Goal: Transaction & Acquisition: Book appointment/travel/reservation

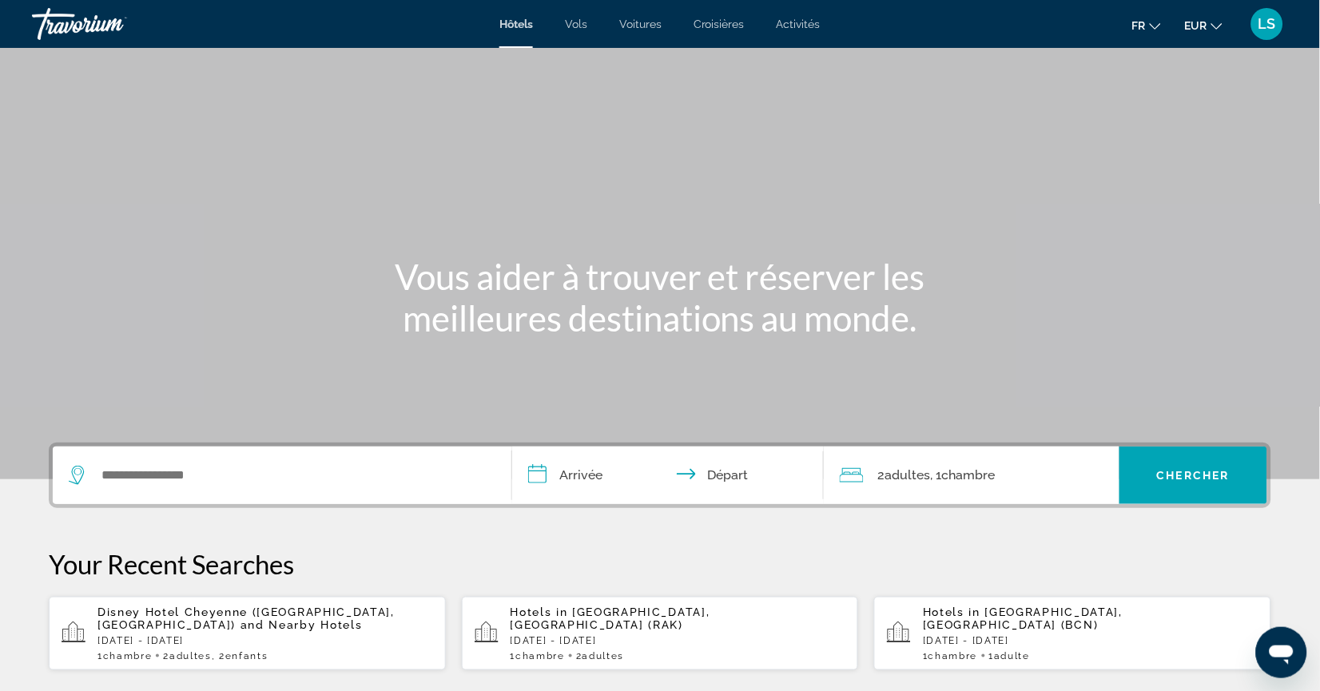
click at [587, 631] on span "Marrakech, Morocco (RAK)" at bounding box center [611, 619] width 200 height 26
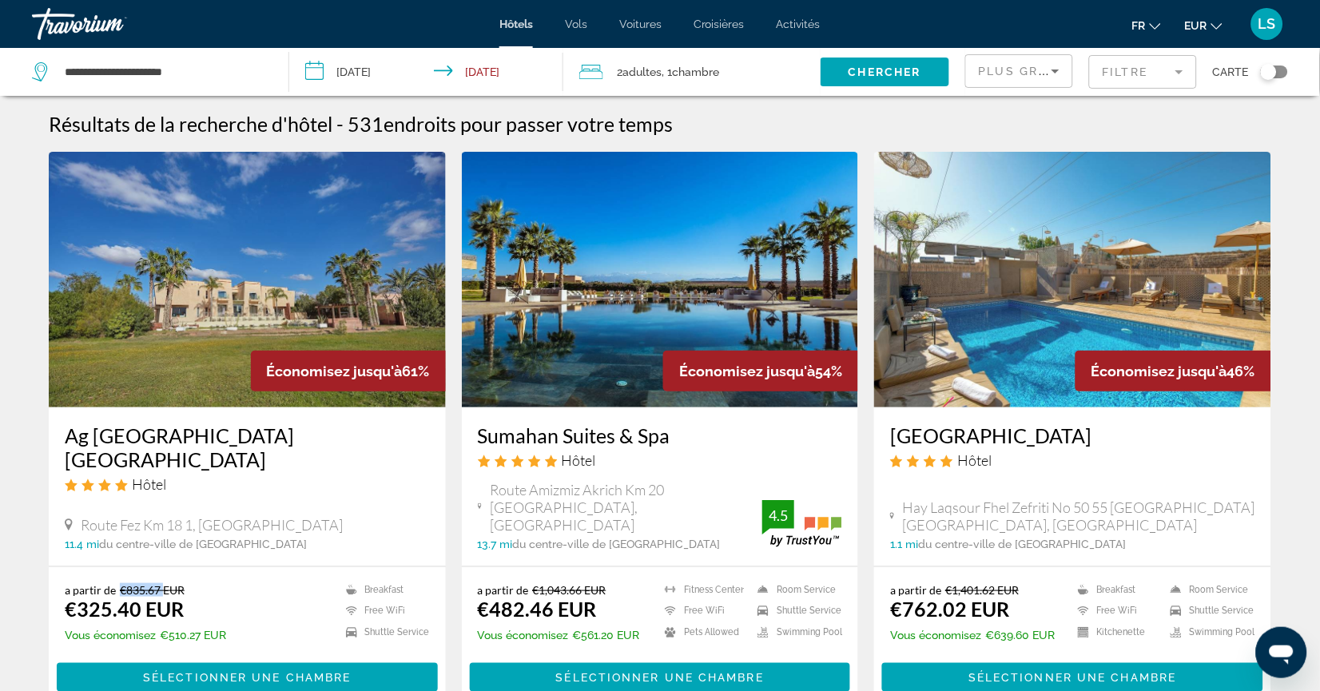
drag, startPoint x: 108, startPoint y: 610, endPoint x: 149, endPoint y: 600, distance: 42.7
click at [149, 597] on del "€835.67 EUR" at bounding box center [152, 590] width 65 height 14
drag, startPoint x: 62, startPoint y: 639, endPoint x: 153, endPoint y: 626, distance: 92.8
click at [153, 626] on div "a partir de €835.67 EUR €325.40 EUR Vous économisez €510.27 EUR" at bounding box center [145, 615] width 161 height 64
click at [153, 621] on ins "€325.40 EUR" at bounding box center [124, 609] width 119 height 24
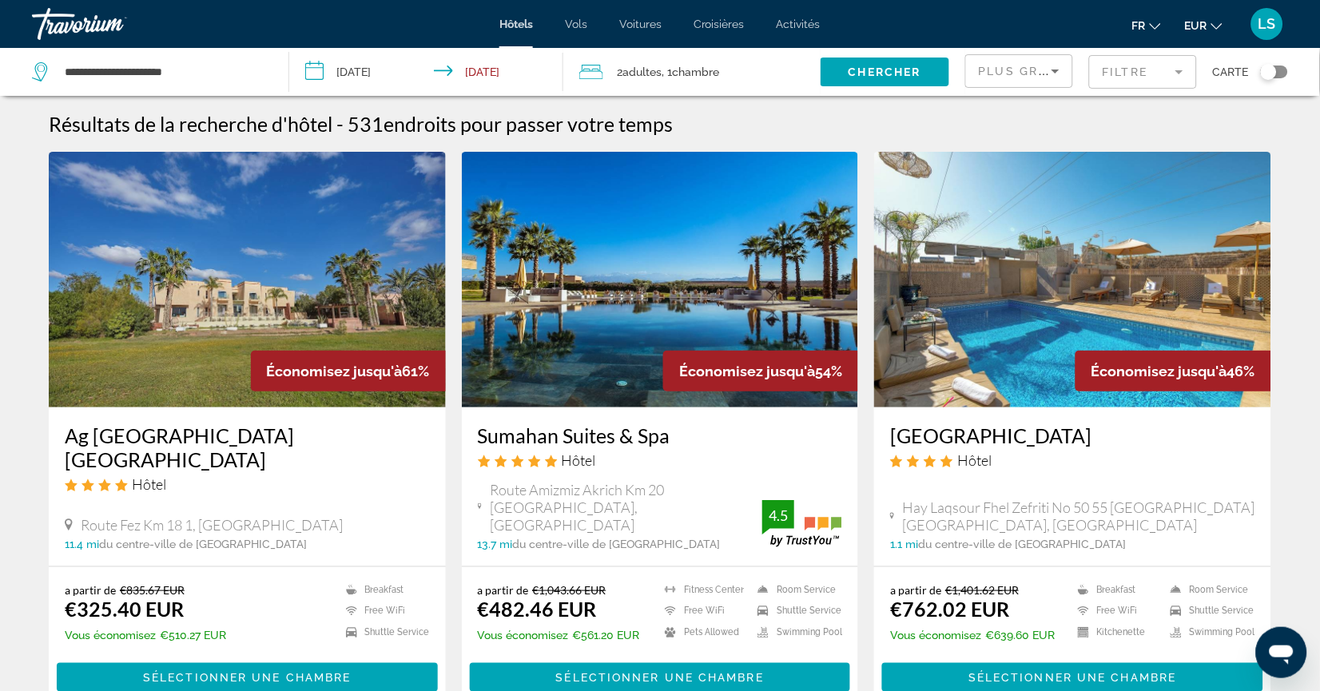
click at [979, 66] on div "Plus grandes économies" at bounding box center [1015, 71] width 73 height 19
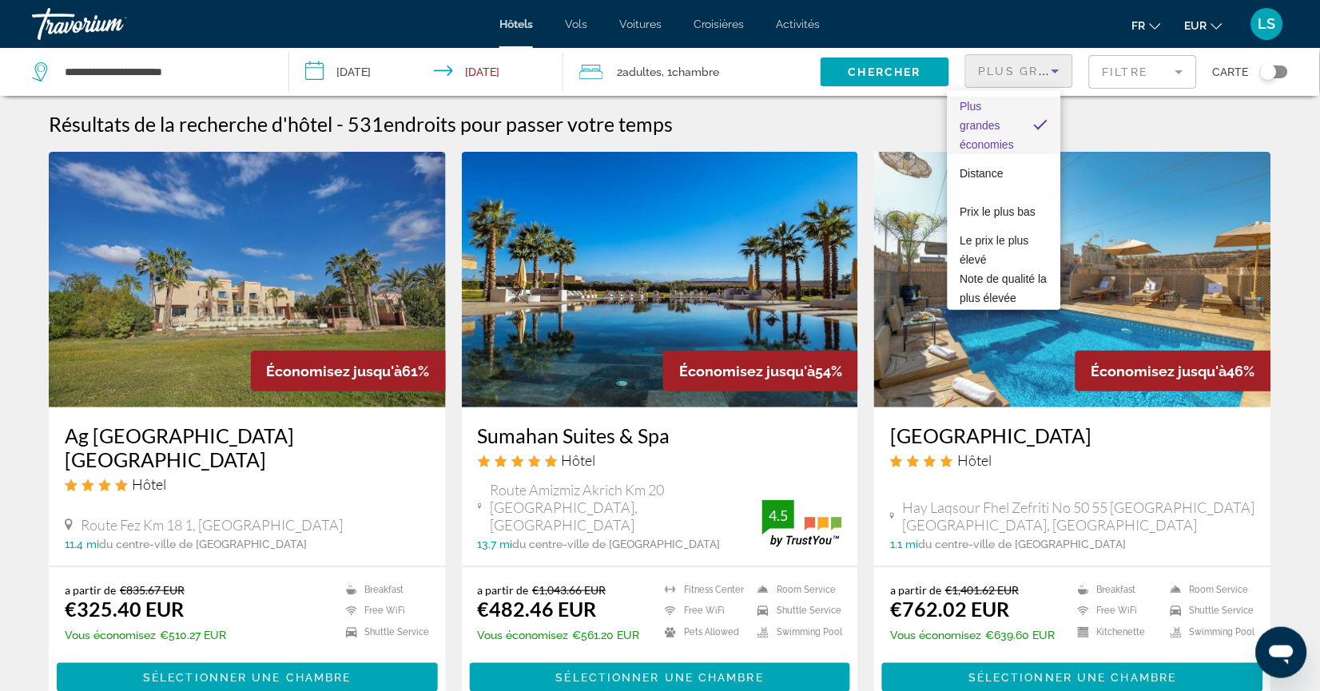
click at [1123, 137] on div at bounding box center [660, 345] width 1320 height 691
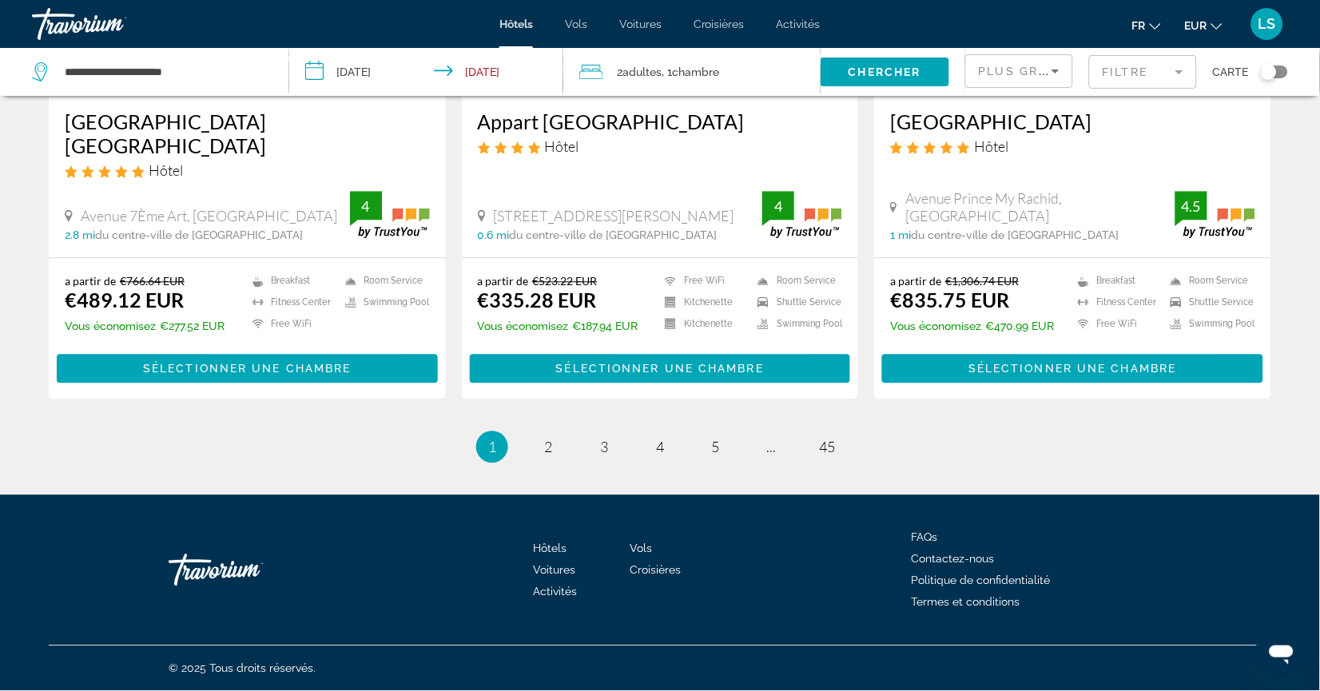
scroll to position [2142, 0]
click at [678, 439] on ul "1 / 45 You're on page 1 page 2 page 3 page 4 page 5 page ... page 45" at bounding box center [660, 448] width 1223 height 32
click at [652, 434] on link "page 4" at bounding box center [661, 448] width 28 height 28
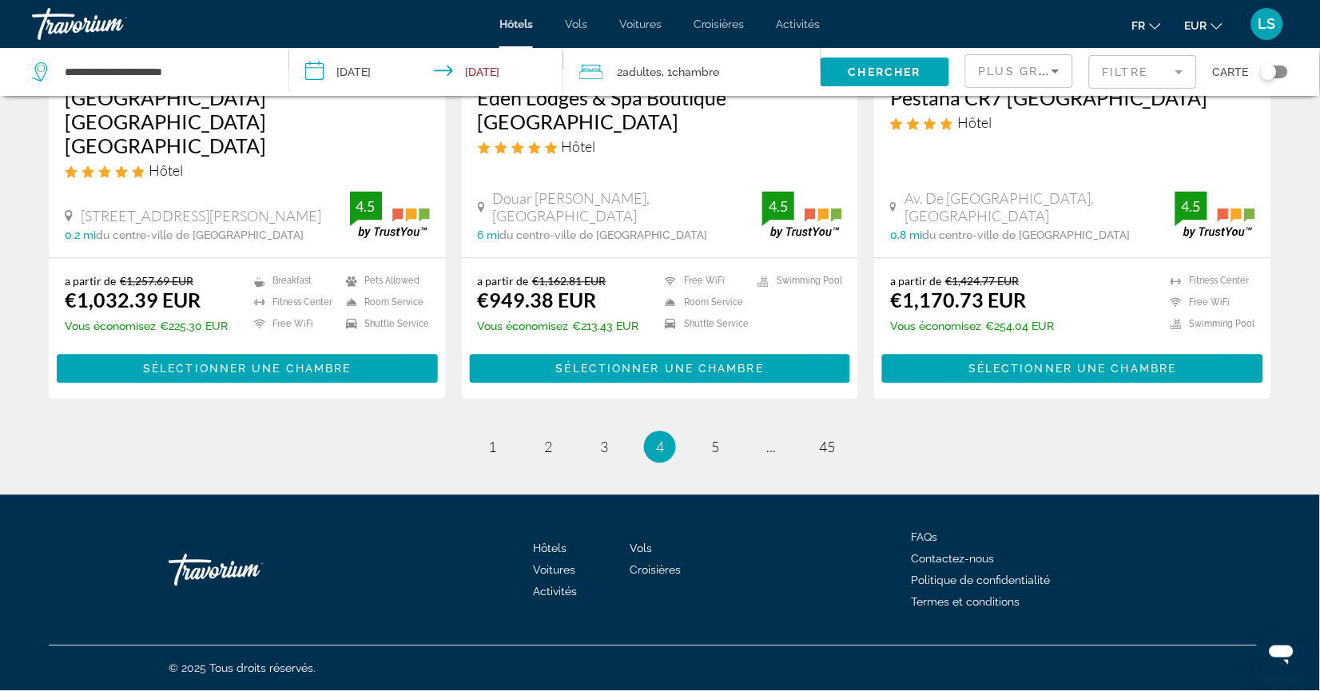
scroll to position [2089, 0]
click at [547, 462] on link "page 2" at bounding box center [549, 448] width 28 height 28
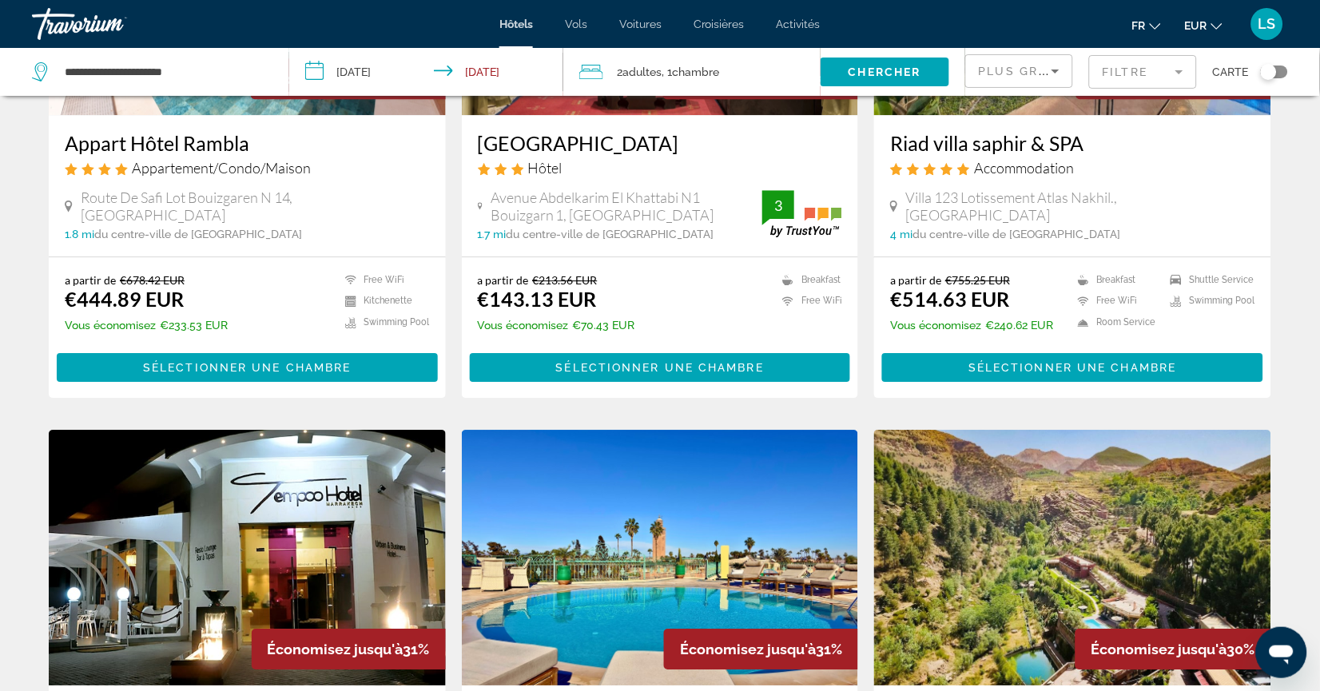
scroll to position [859, 0]
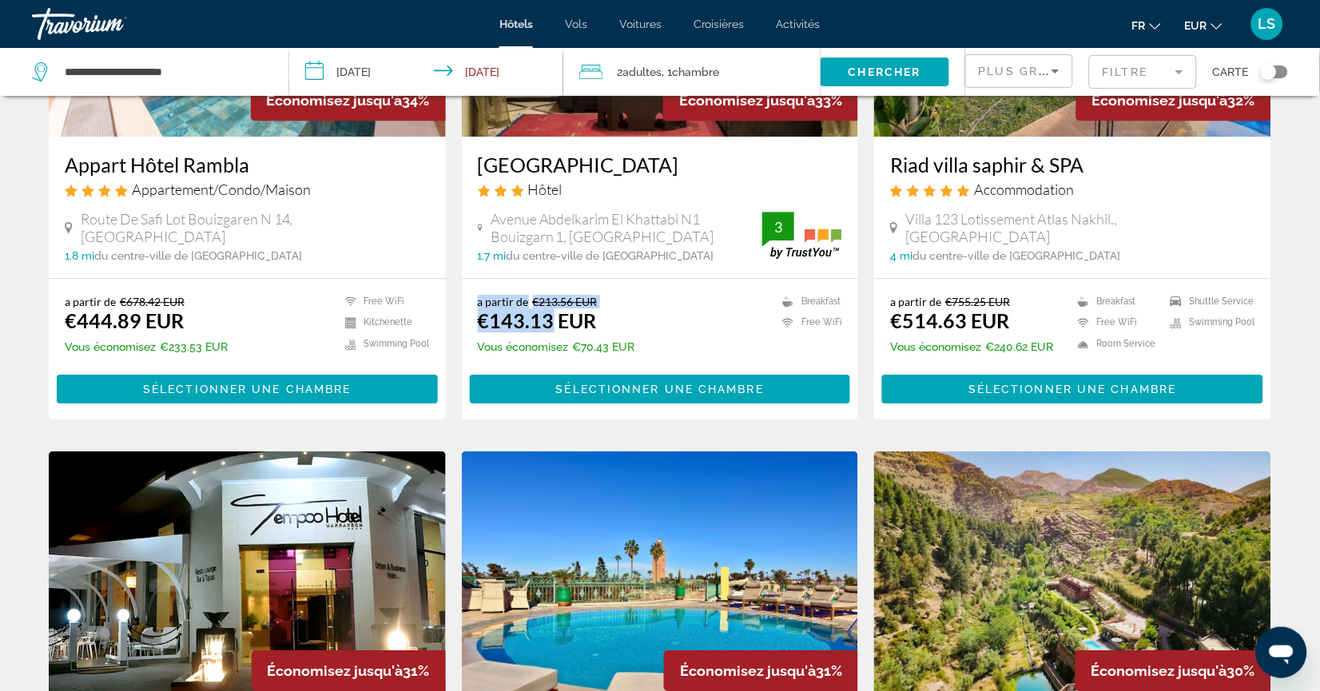
drag, startPoint x: 471, startPoint y: 351, endPoint x: 534, endPoint y: 352, distance: 63.2
click at [534, 352] on div "a partir de €213.56 EUR €143.13 EUR Vous économisez €70.43 EUR Breakfast Free W…" at bounding box center [660, 349] width 397 height 141
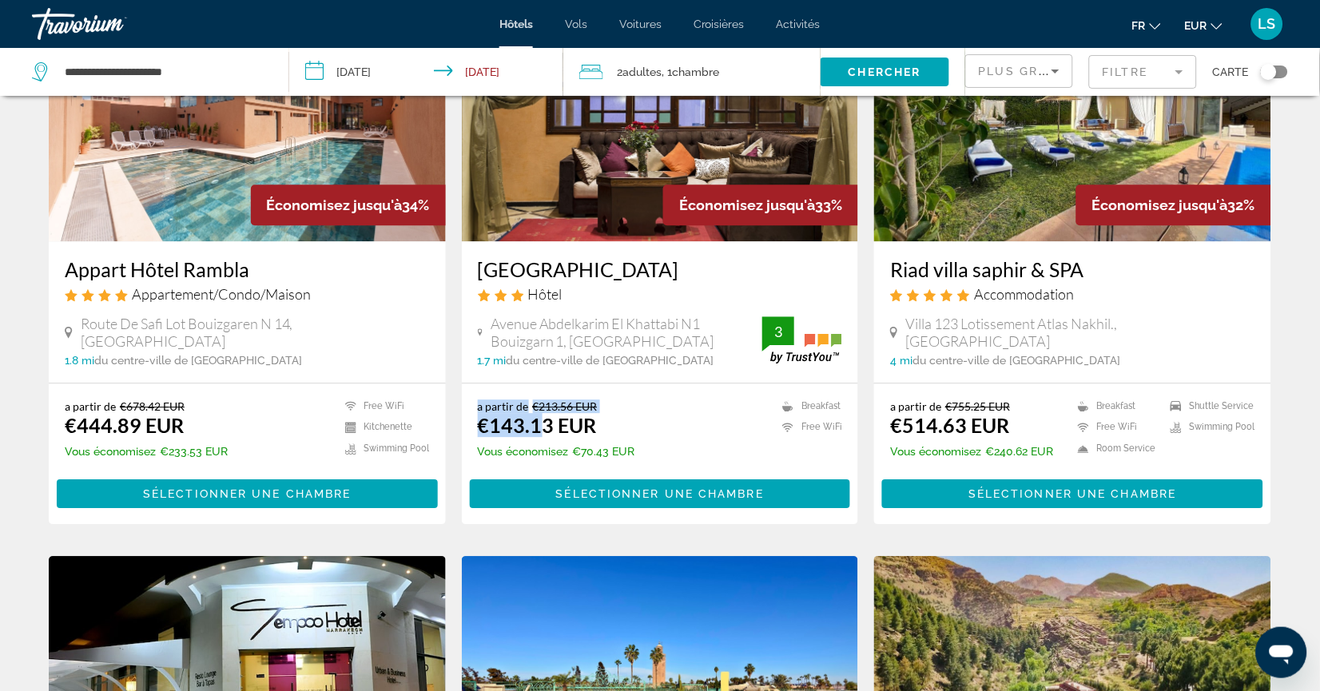
scroll to position [753, 0]
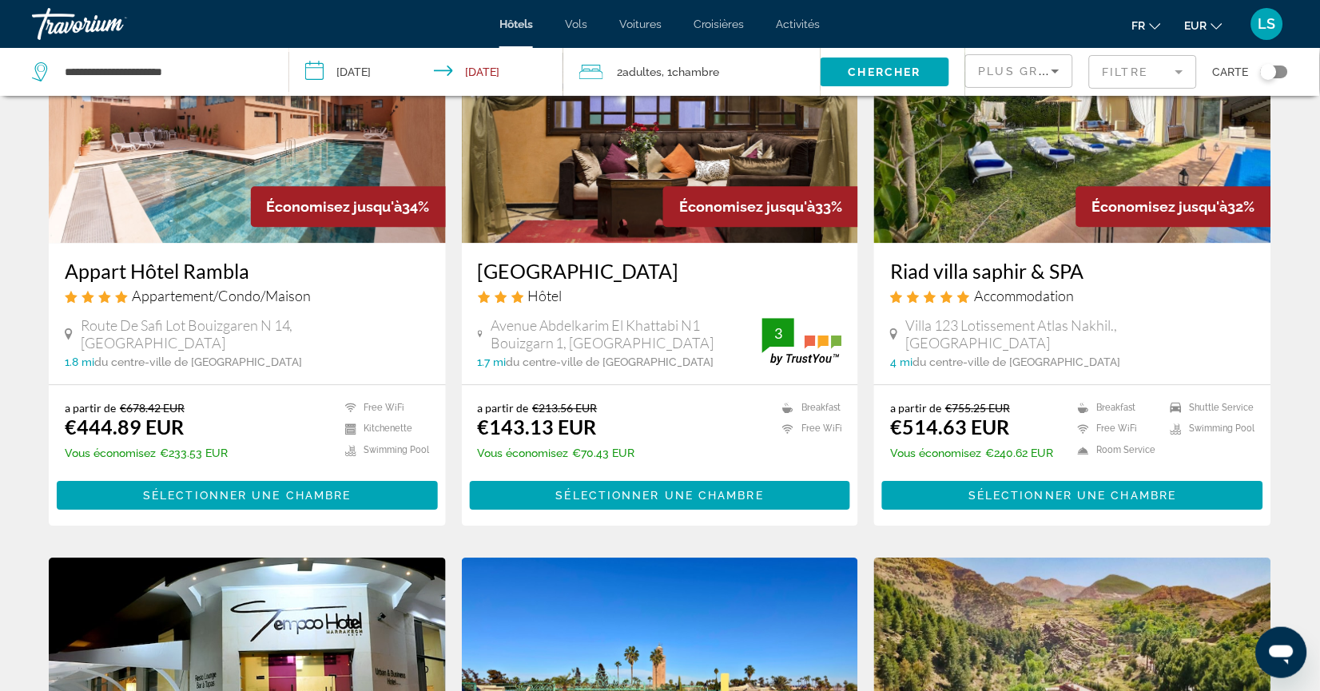
click at [1037, 62] on div "Plus grandes économies" at bounding box center [1019, 77] width 81 height 45
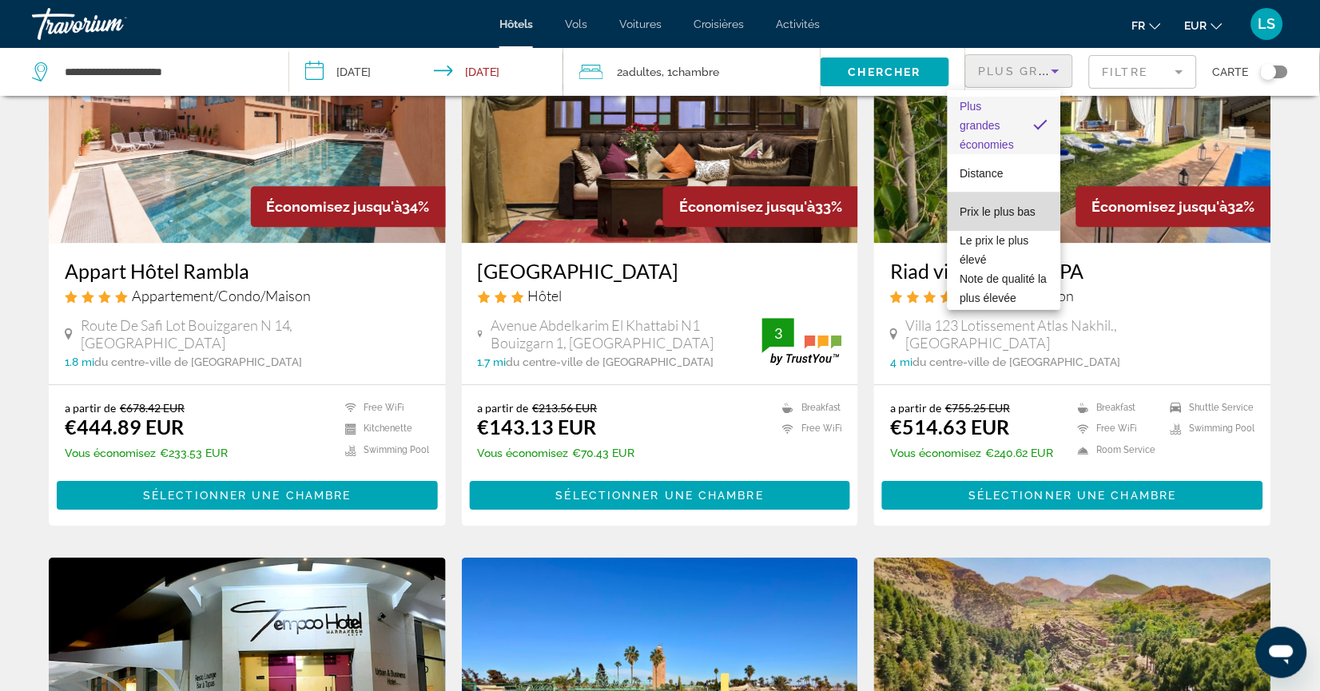
click at [1011, 216] on span "Prix le plus bas" at bounding box center [999, 211] width 76 height 13
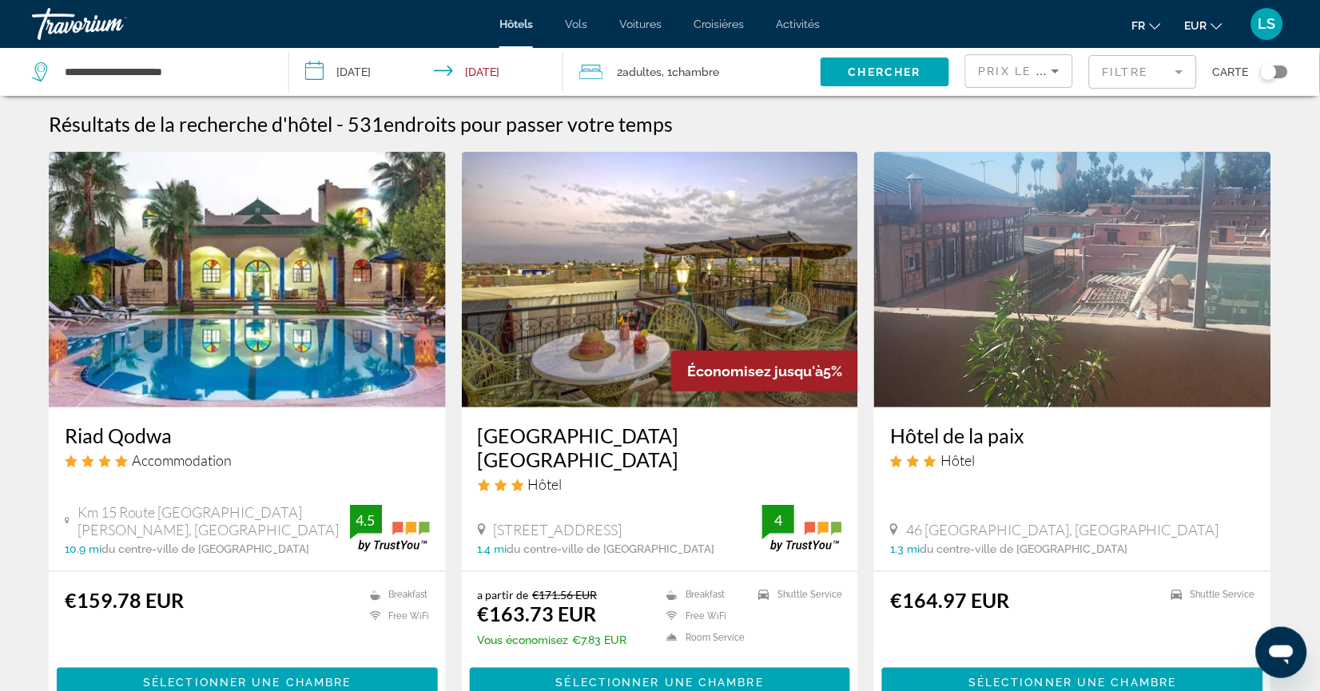
drag, startPoint x: 49, startPoint y: 466, endPoint x: 193, endPoint y: 460, distance: 144.0
click at [193, 460] on div "Riad Qodwa Accommodation Km 15 Route Sidi Abdellah Ghiat, Marrakesh 10.9 mi du …" at bounding box center [247, 490] width 397 height 164
click at [997, 57] on div "Prix le plus bas" at bounding box center [1019, 77] width 81 height 45
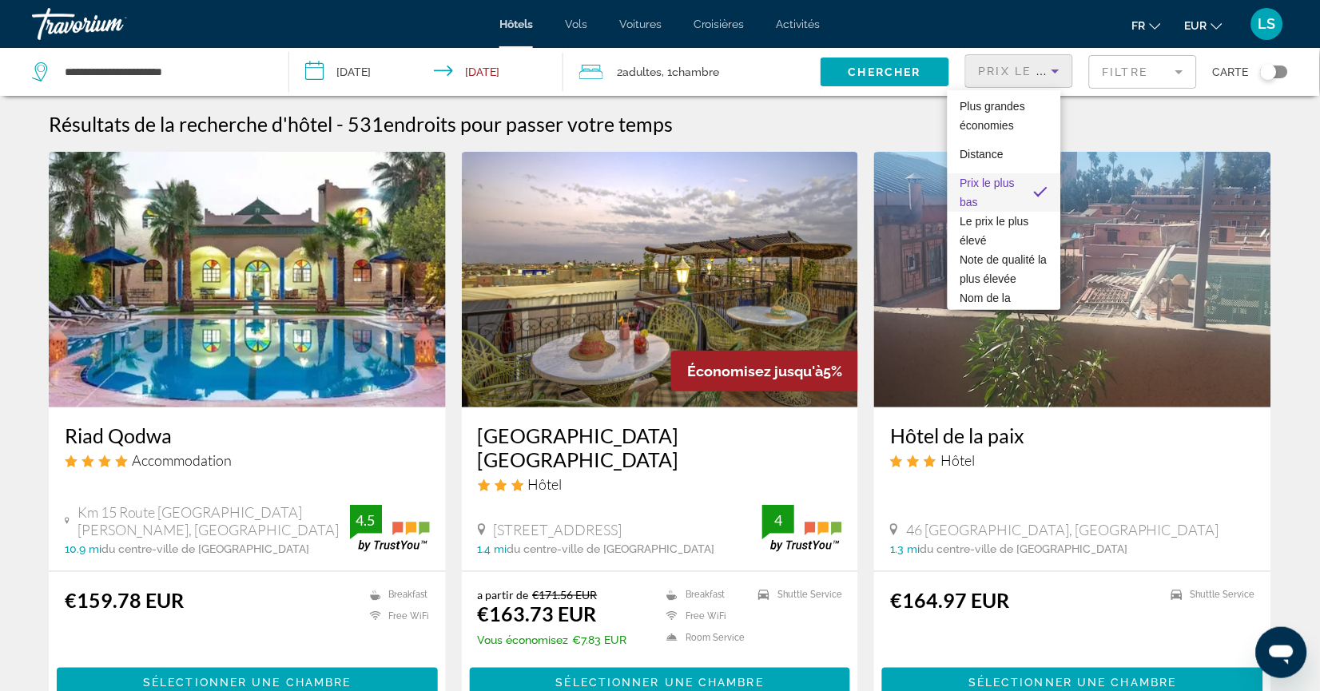
click at [1045, 193] on mat-pseudo-checkbox "Sort by" at bounding box center [1041, 192] width 14 height 14
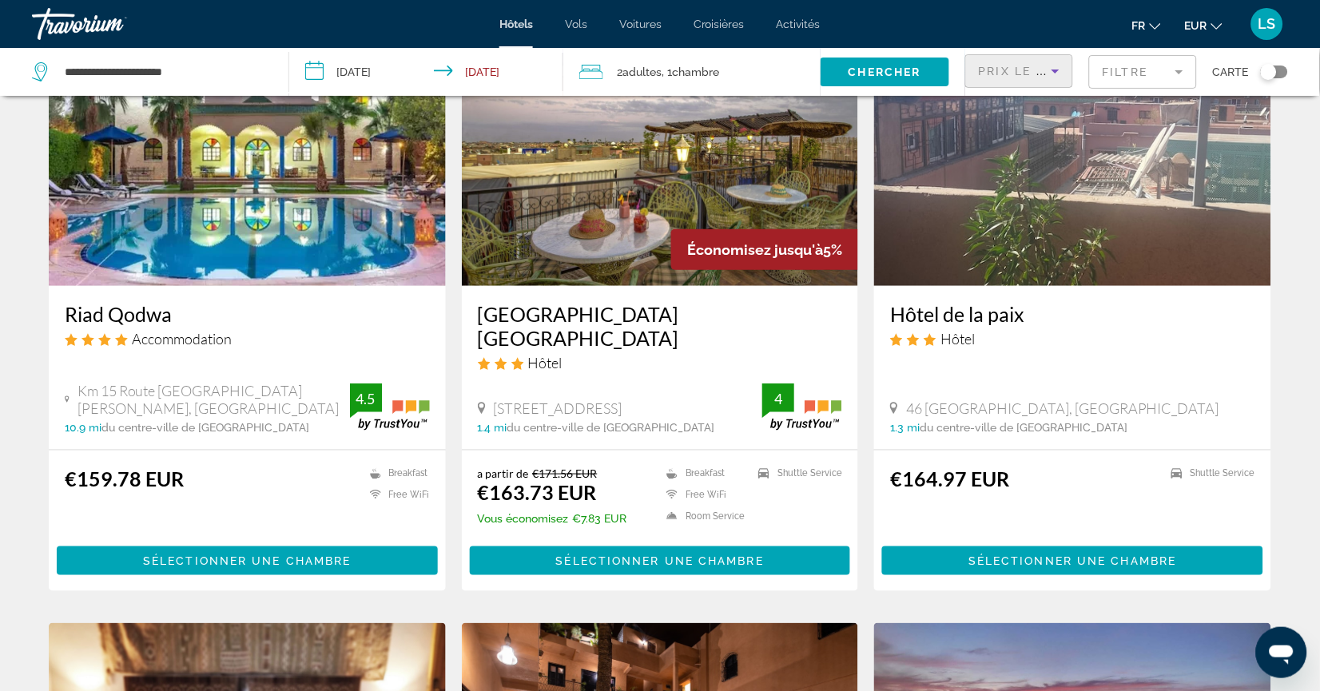
scroll to position [125, 0]
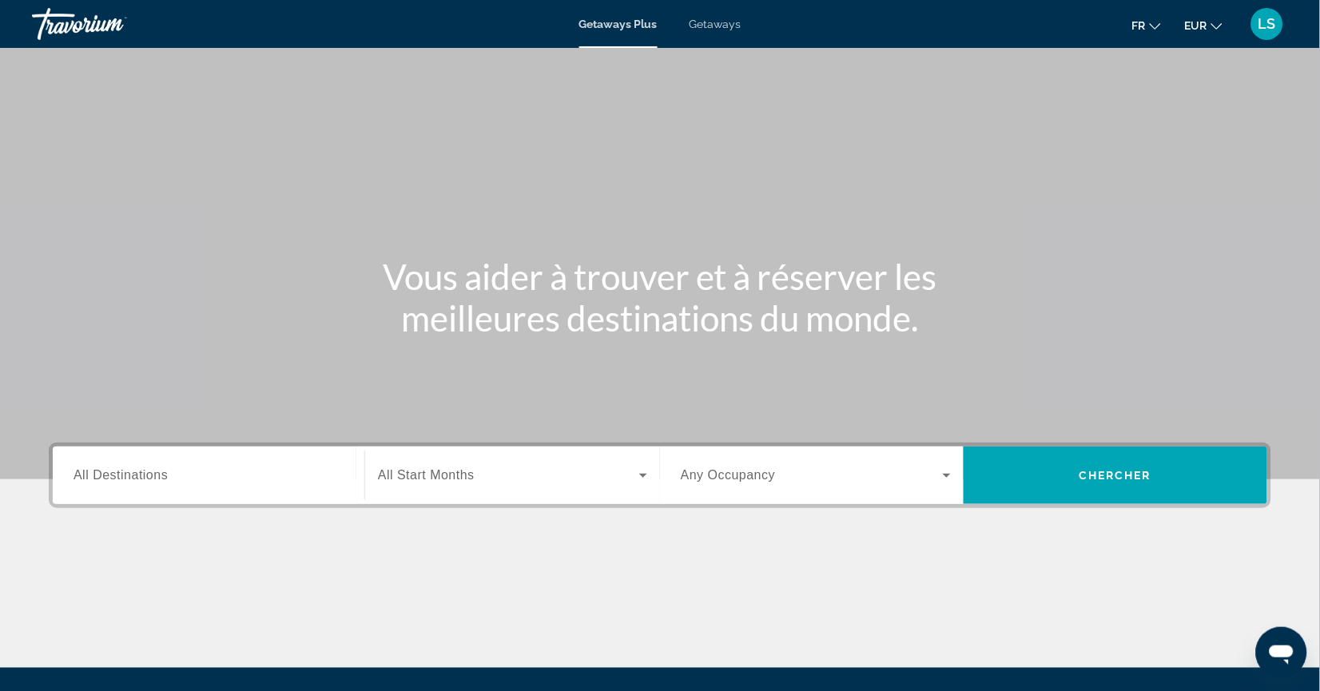
click at [182, 486] on input "Destination All Destinations" at bounding box center [209, 476] width 270 height 19
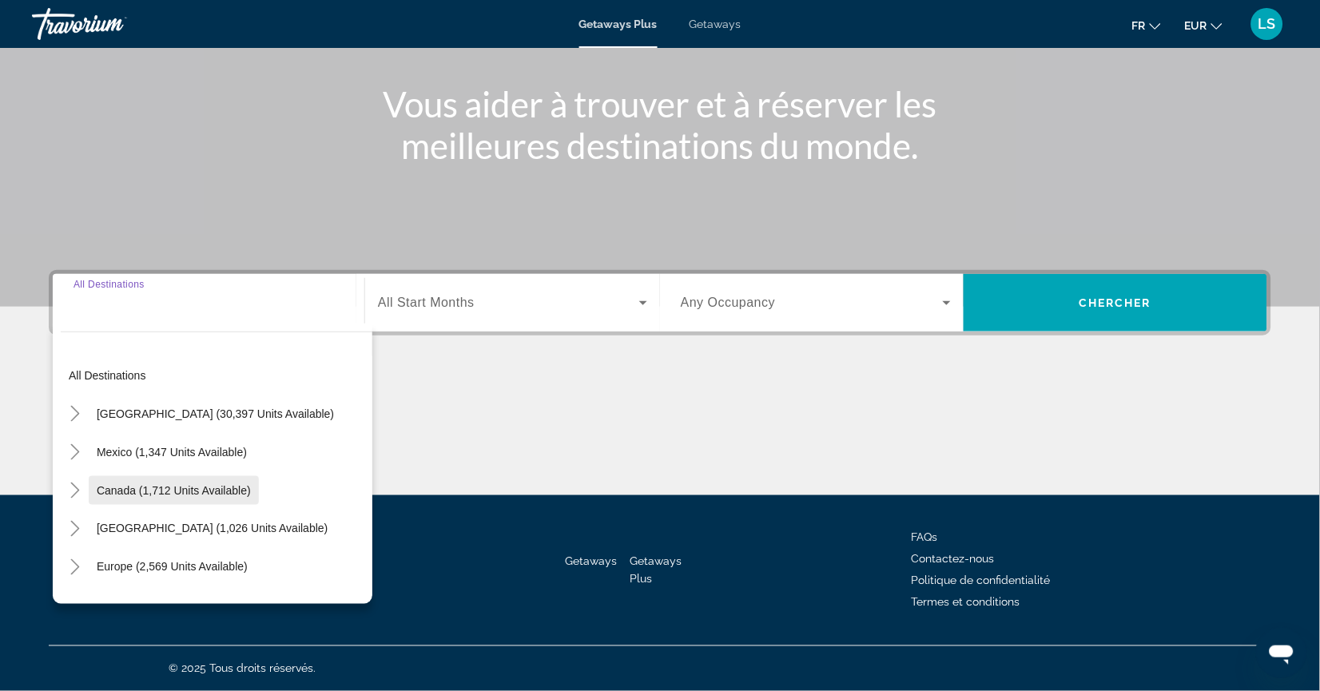
scroll to position [219, 0]
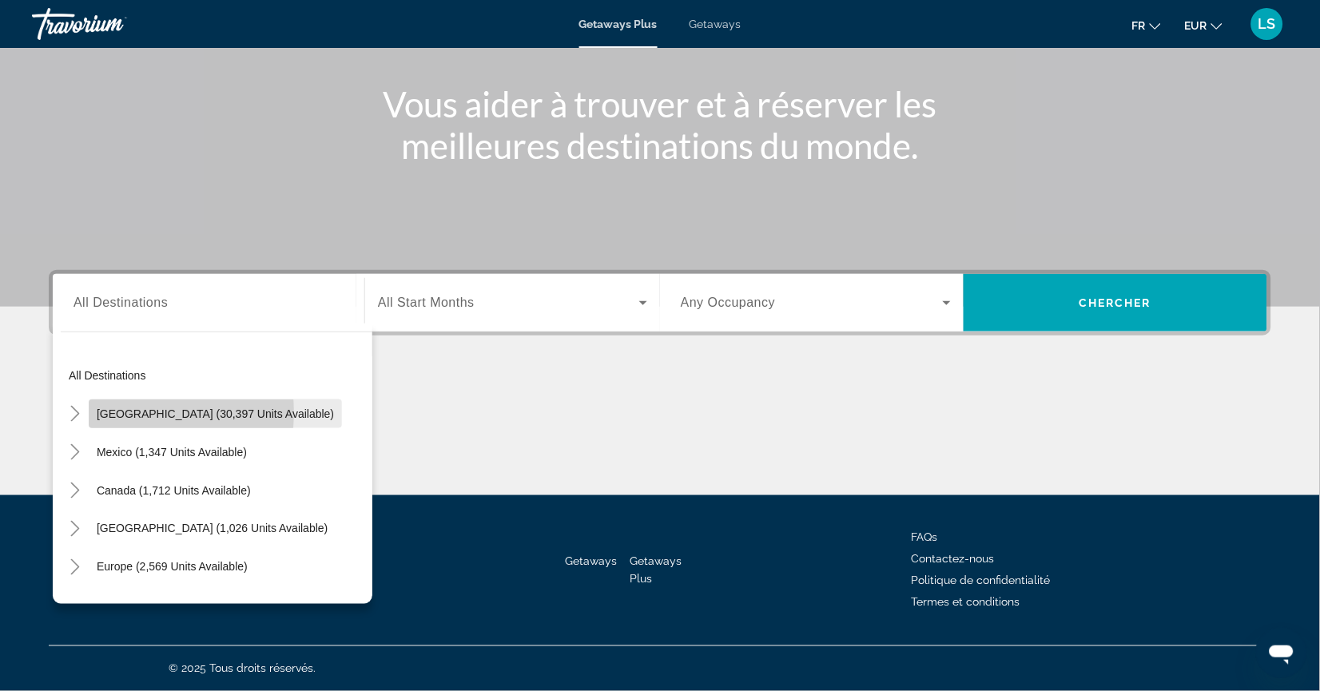
click at [119, 408] on span "[GEOGRAPHIC_DATA] (30,397 units available)" at bounding box center [215, 414] width 237 height 13
type input "**********"
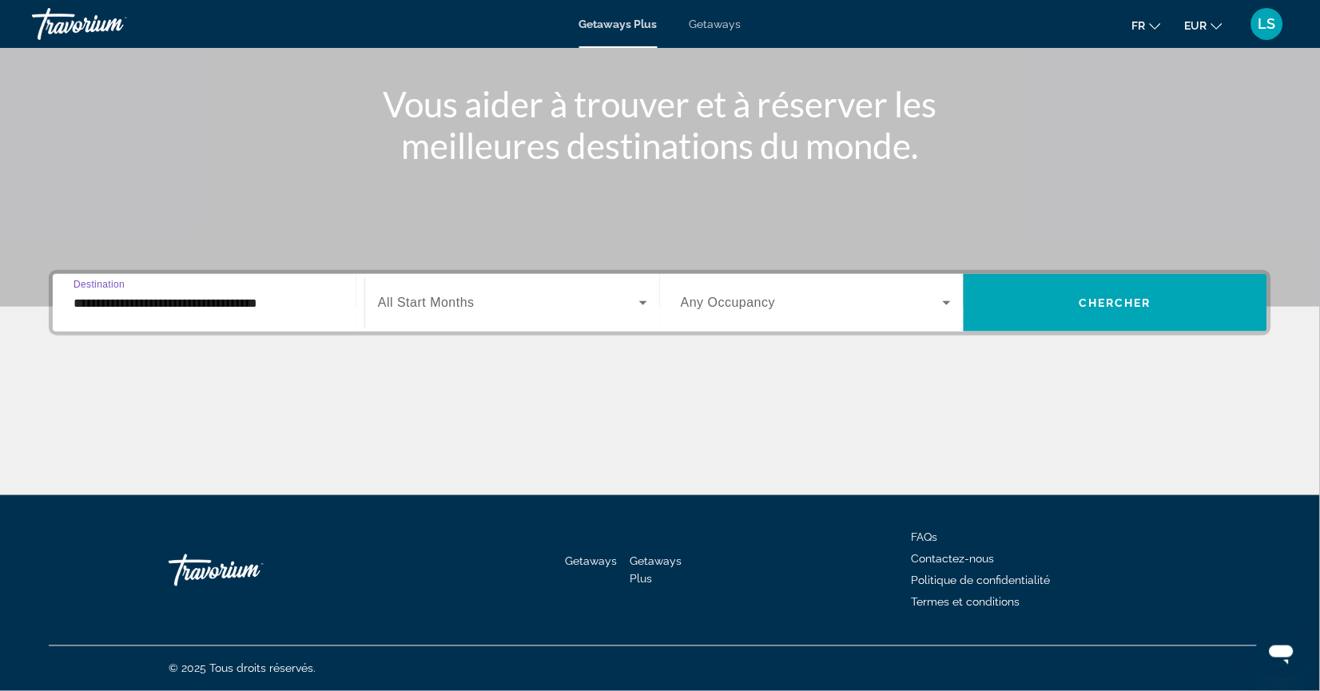
click at [462, 281] on div "Search widget" at bounding box center [512, 303] width 269 height 45
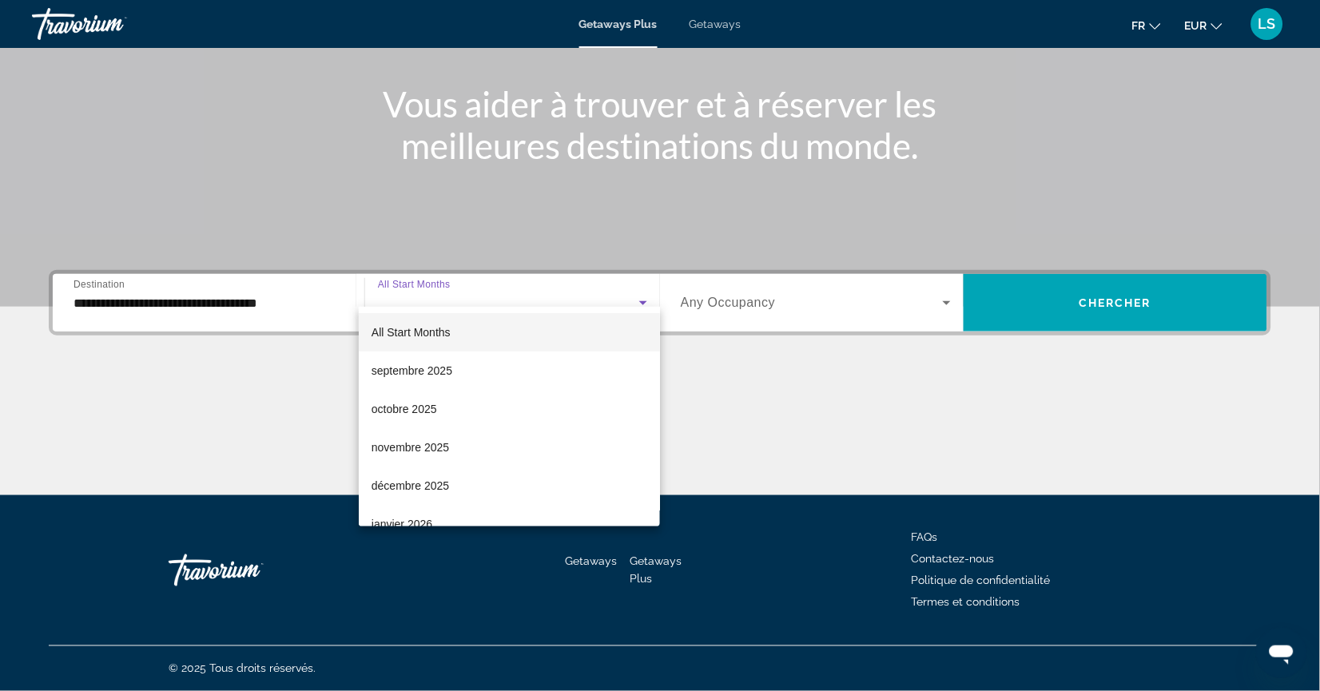
click at [810, 531] on div at bounding box center [660, 345] width 1320 height 691
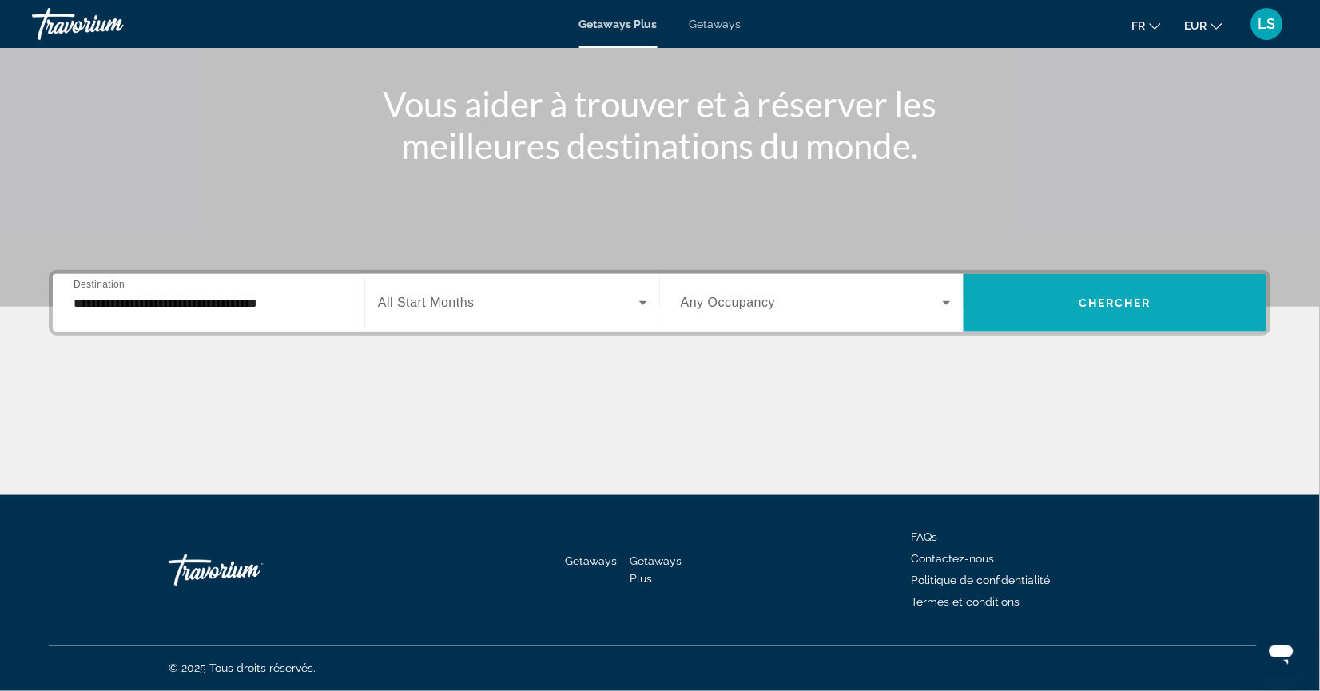
click at [1072, 294] on span "Search widget" at bounding box center [1116, 303] width 304 height 38
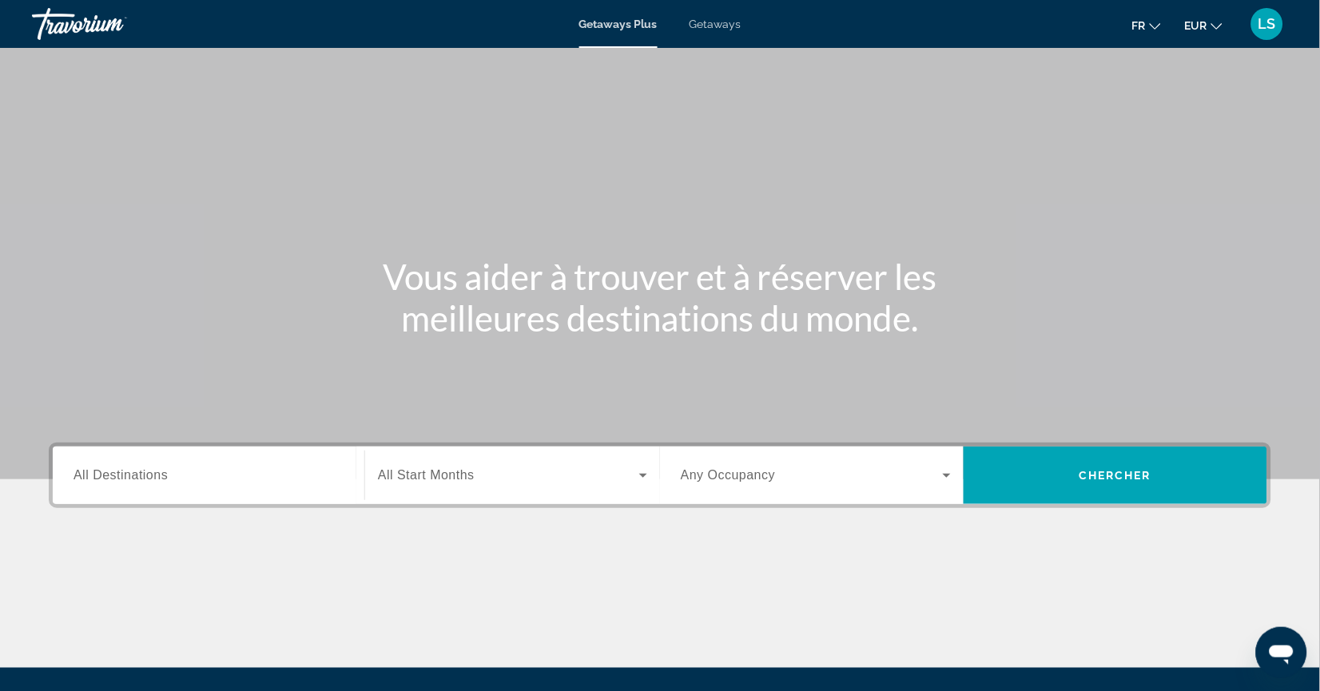
click at [185, 488] on div "Search widget" at bounding box center [209, 476] width 270 height 46
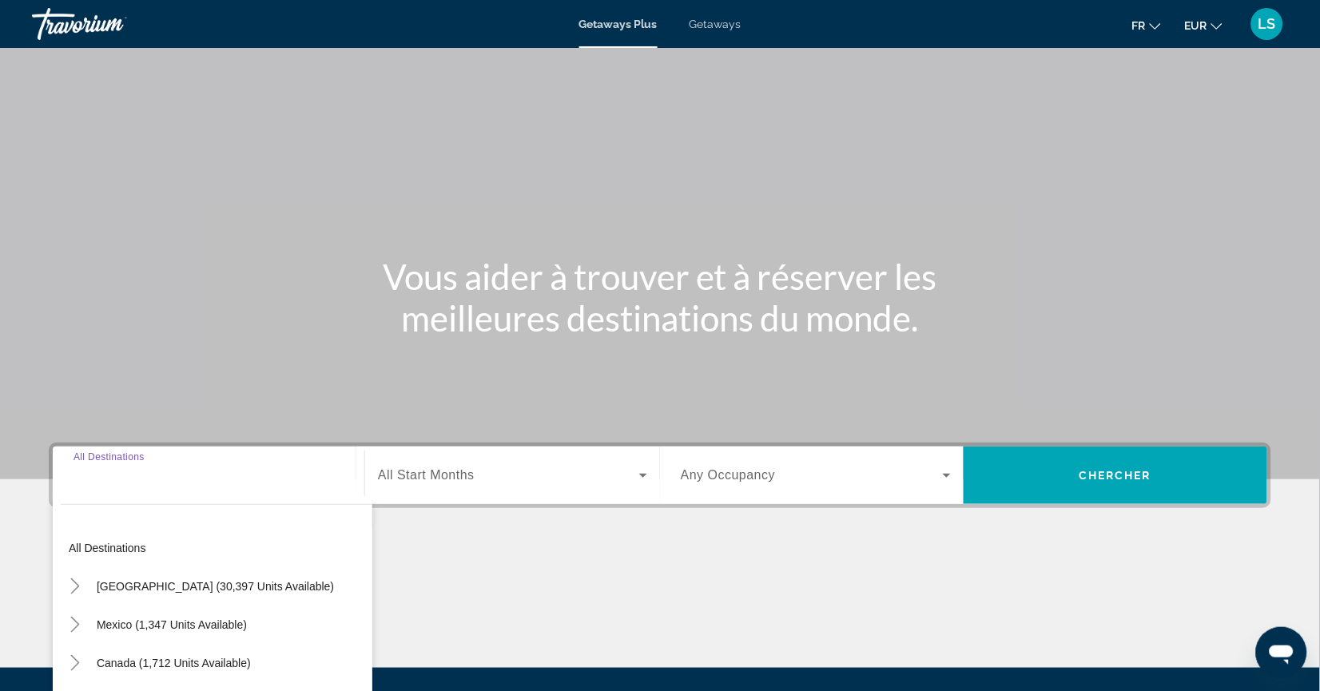
scroll to position [219, 0]
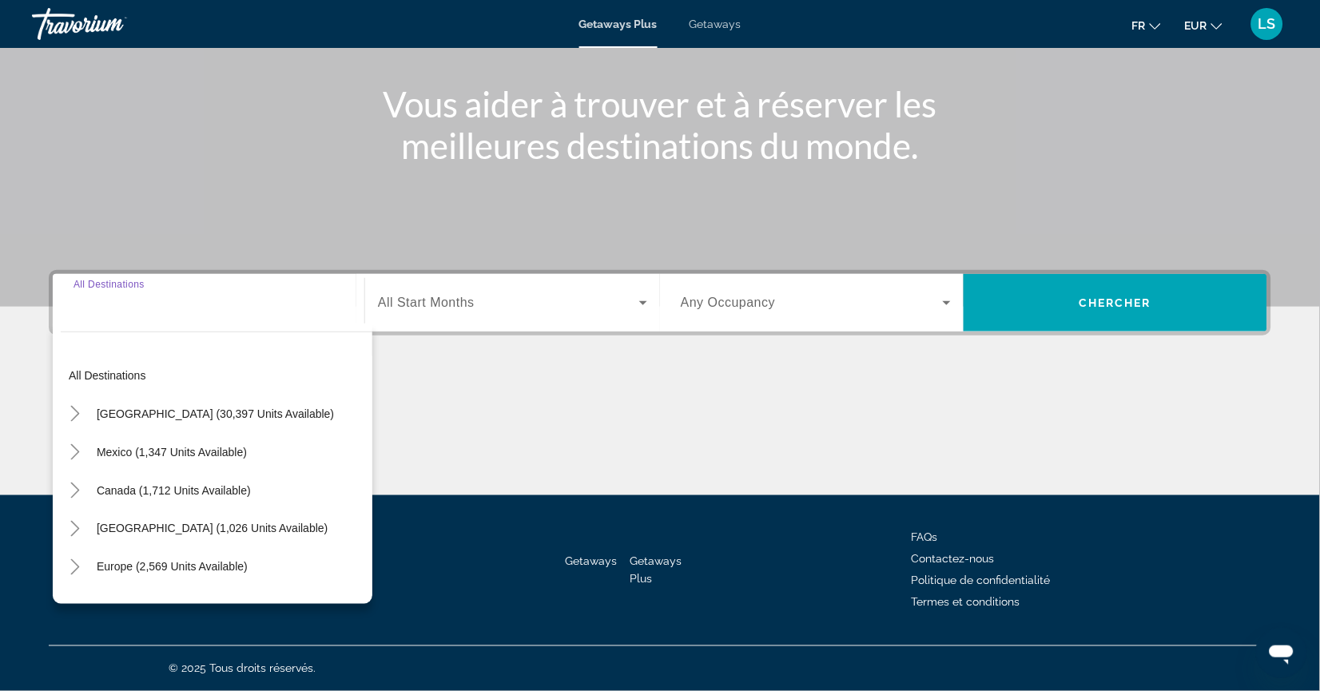
click at [113, 369] on span "All destinations" at bounding box center [108, 375] width 78 height 13
type input "**********"
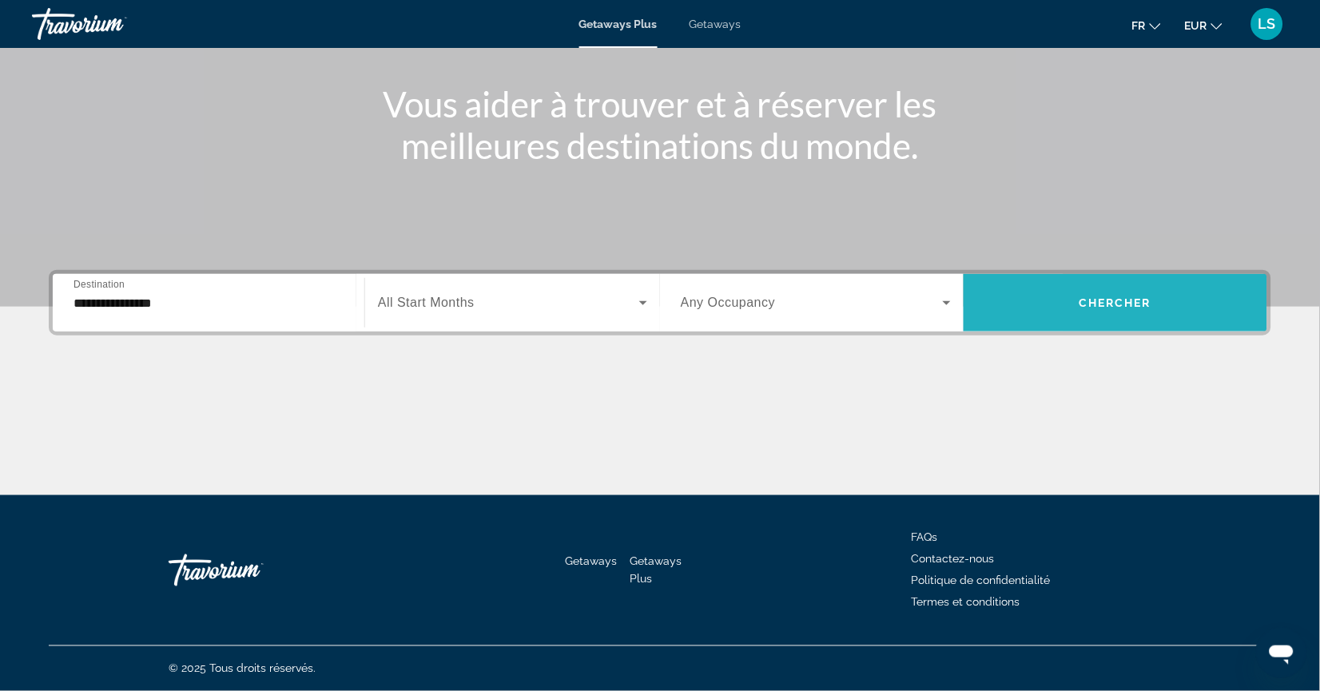
click at [1079, 309] on span "Search widget" at bounding box center [1116, 303] width 304 height 58
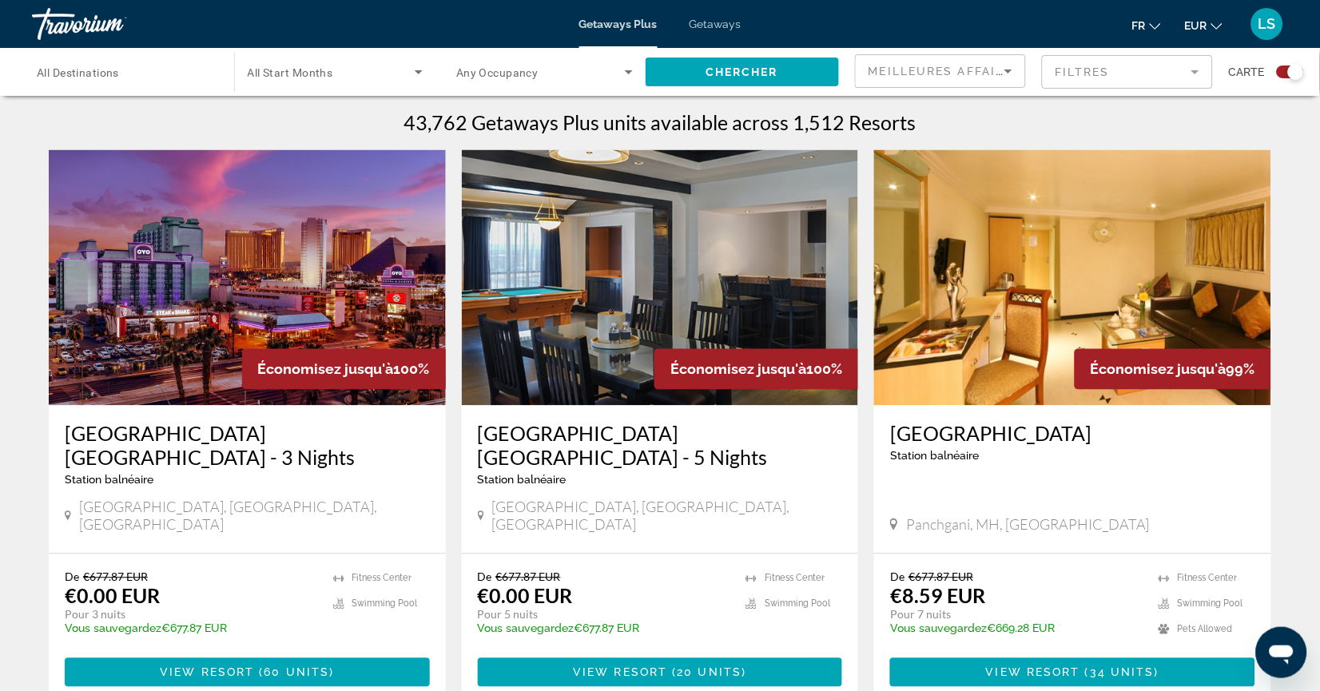
scroll to position [340, 0]
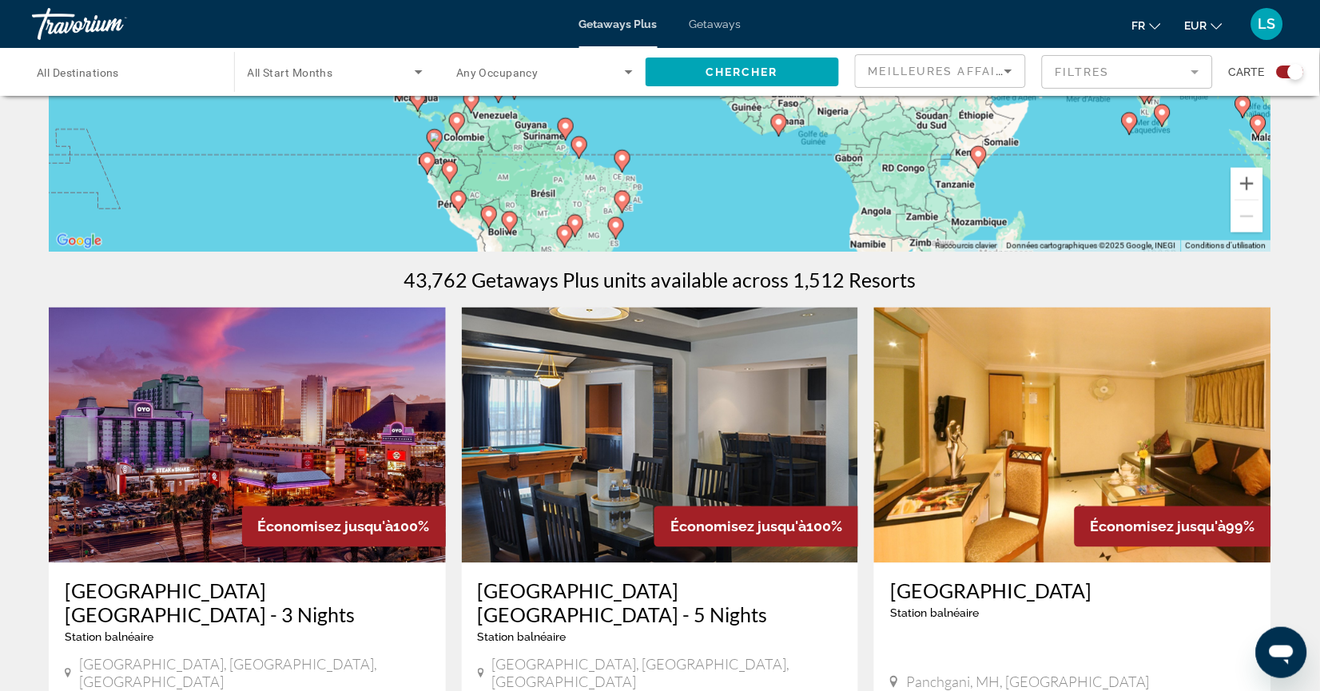
click at [374, 70] on span "Search widget" at bounding box center [332, 71] width 168 height 19
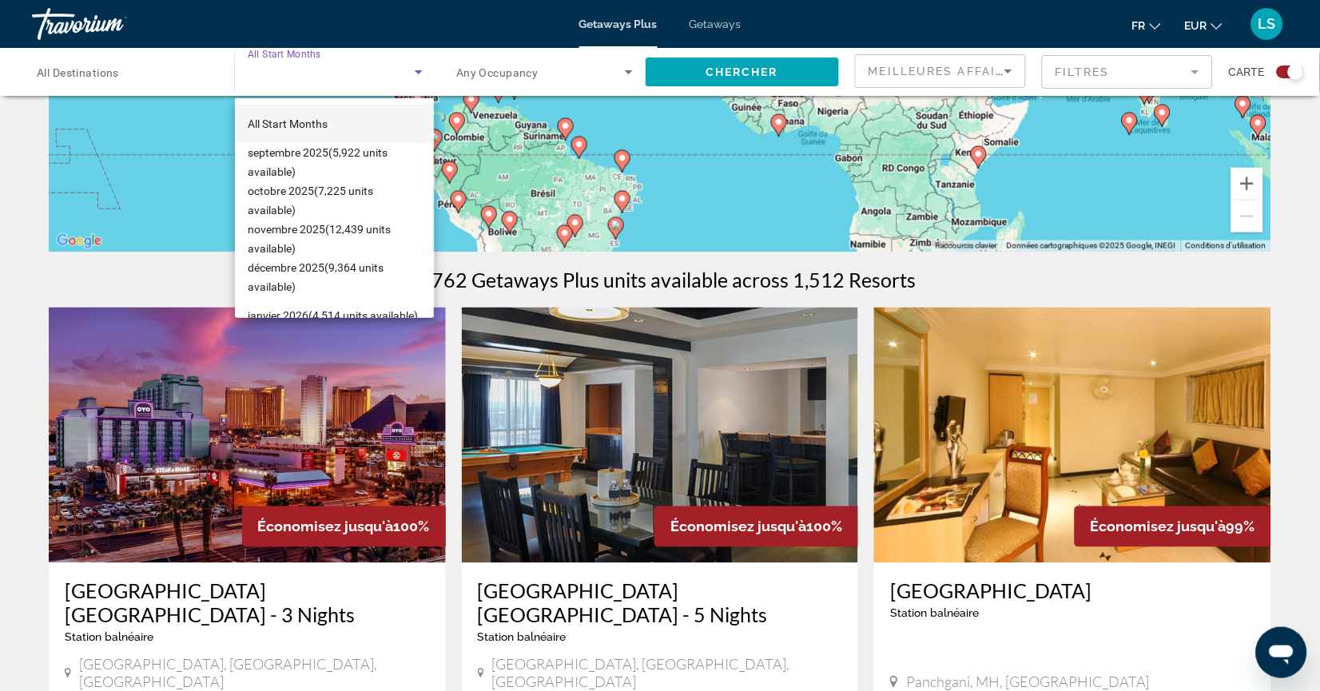
scroll to position [0, 0]
click at [624, 285] on div at bounding box center [660, 345] width 1320 height 691
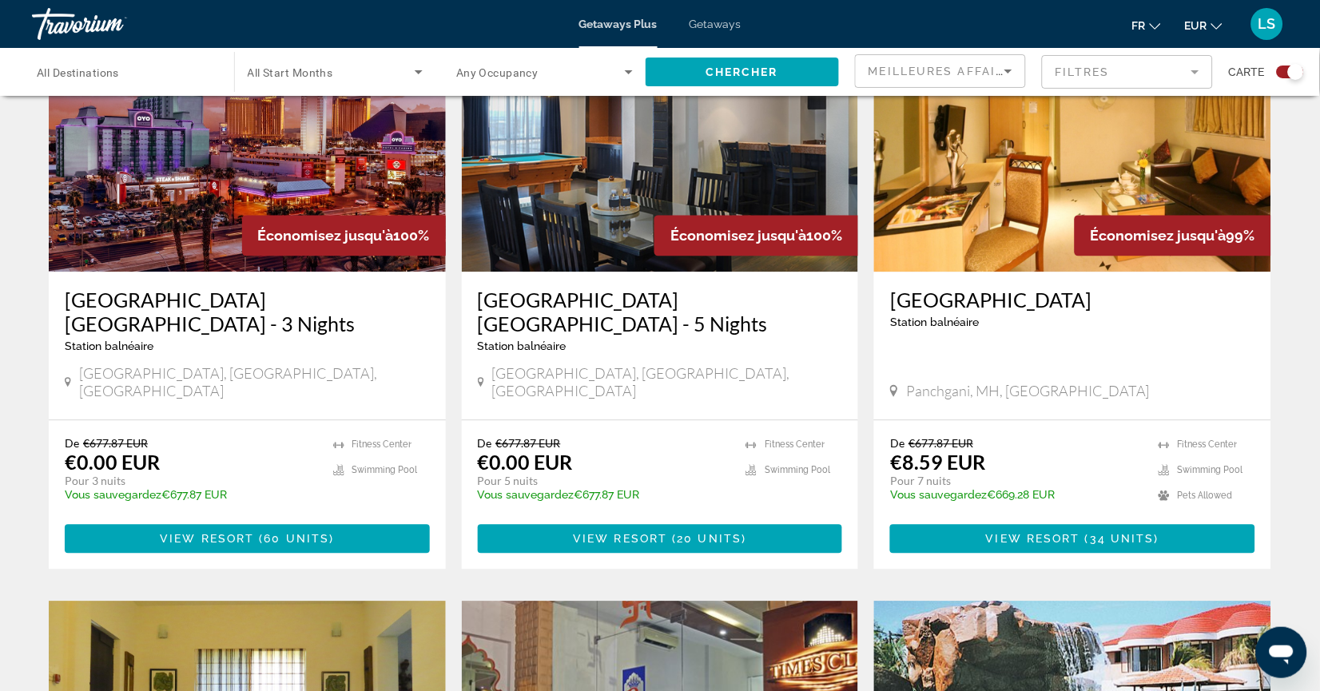
scroll to position [870, 0]
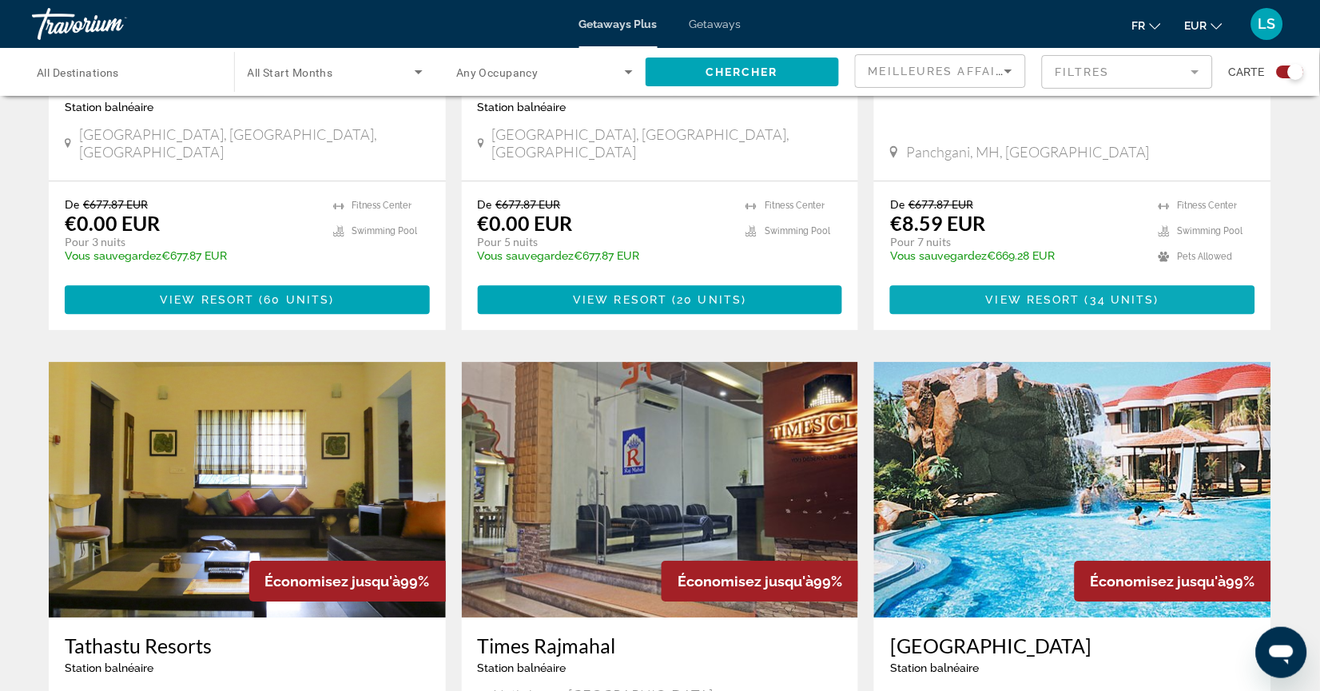
click at [973, 296] on span "Main content" at bounding box center [1072, 300] width 365 height 38
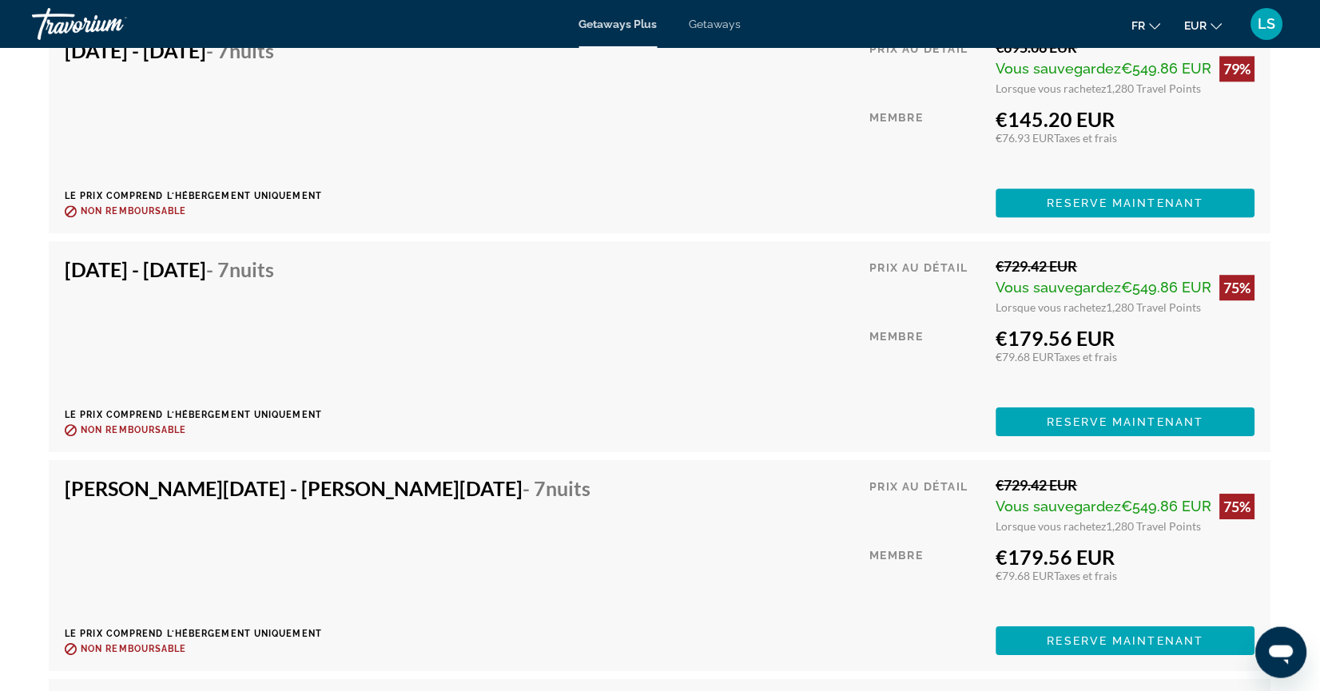
scroll to position [9227, 0]
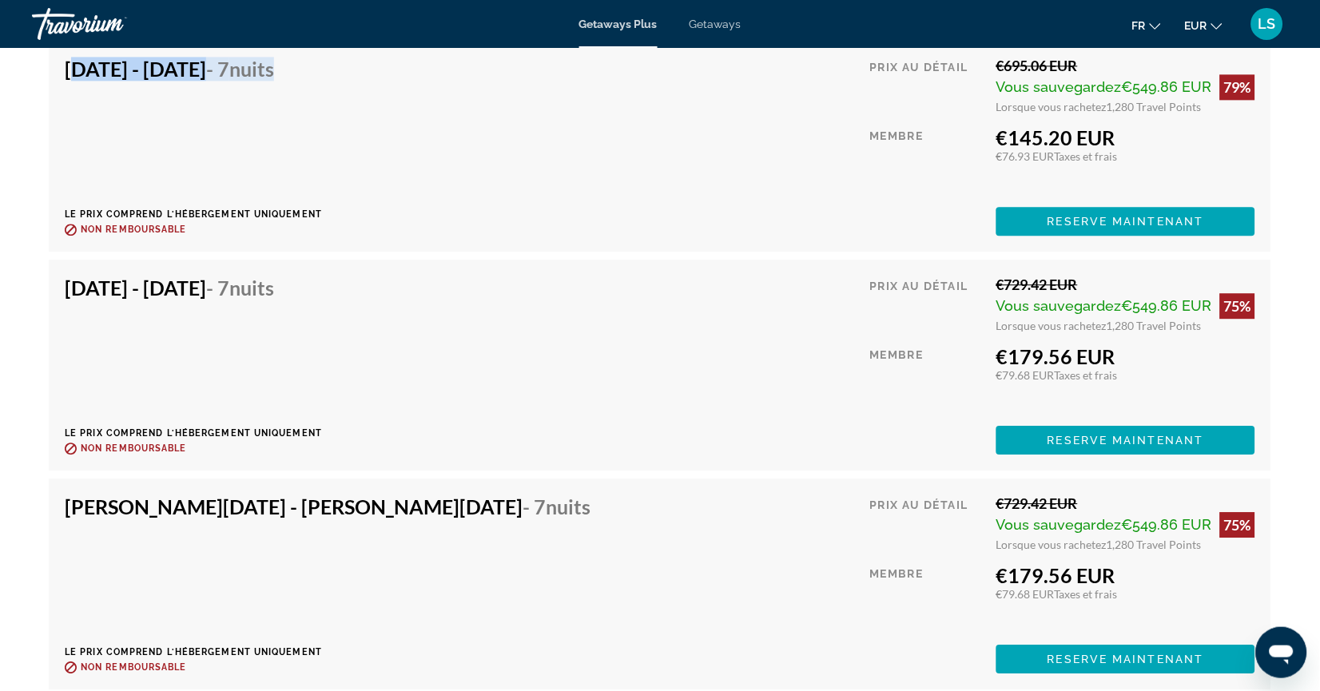
drag, startPoint x: 47, startPoint y: 451, endPoint x: 409, endPoint y: 472, distance: 362.7
click at [409, 252] on div "Nov 29, 2025 - Dec 6, 2025 - 7 nuits Le prix comprend l'hébergement uniquement …" at bounding box center [660, 146] width 1223 height 211
click at [409, 236] on div "Nov 29, 2025 - Dec 6, 2025 - 7 nuits Le prix comprend l'hébergement uniquement …" at bounding box center [660, 146] width 1191 height 179
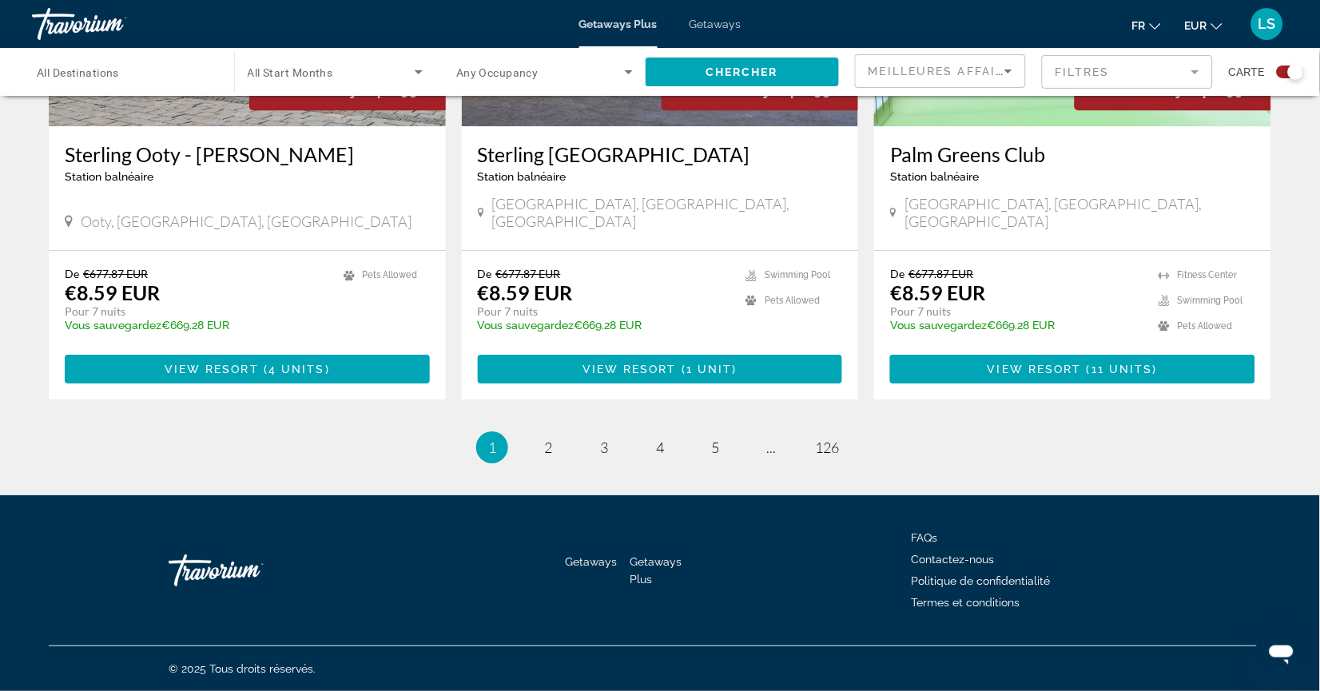
scroll to position [2522, 0]
